Goal: Browse casually

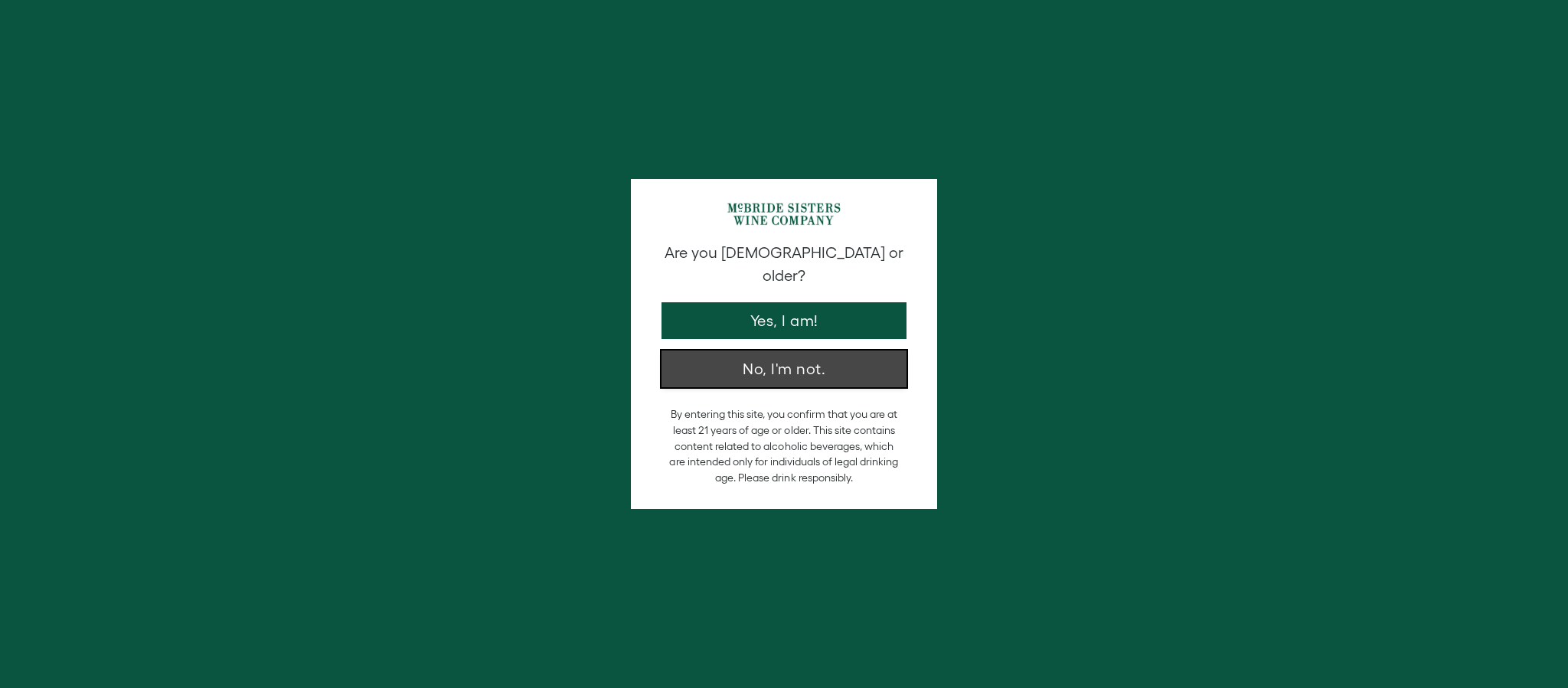
click at [833, 351] on button "No, I'm not." at bounding box center [783, 369] width 245 height 37
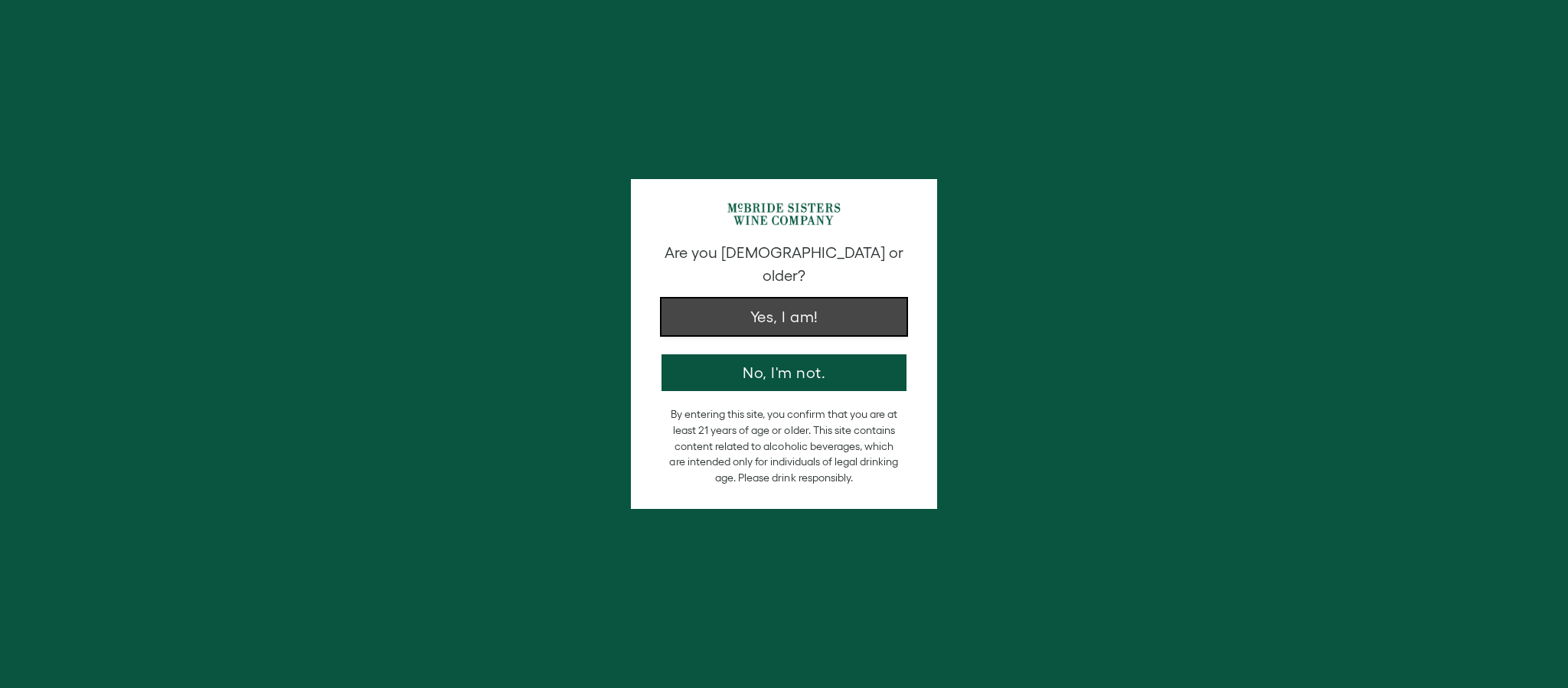
click at [813, 304] on button "Yes, I am!" at bounding box center [783, 317] width 245 height 37
